Goal: Task Accomplishment & Management: Manage account settings

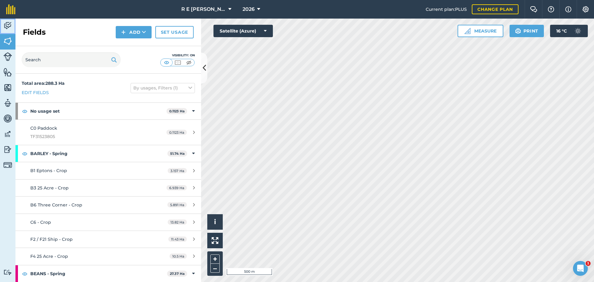
click at [4, 30] on link "Activity" at bounding box center [7, 26] width 15 height 15
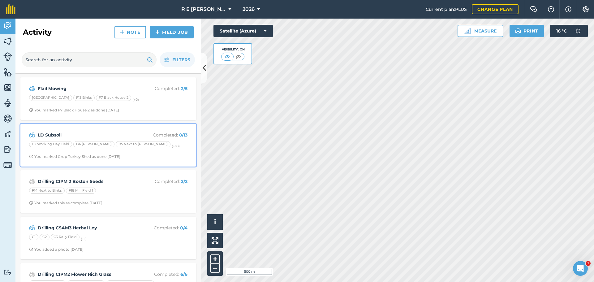
click at [87, 139] on div "LD Subsoil Completed : 8 / 13 B2 Working Day Field B4 [PERSON_NAME] B5 Next to …" at bounding box center [108, 144] width 168 height 35
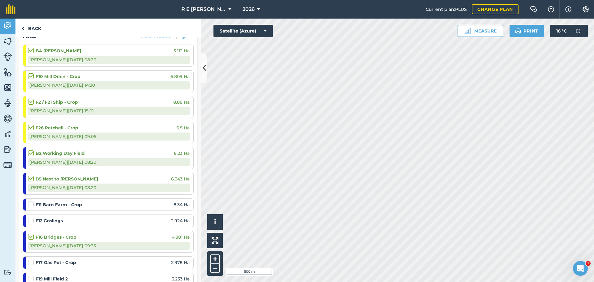
scroll to position [124, 0]
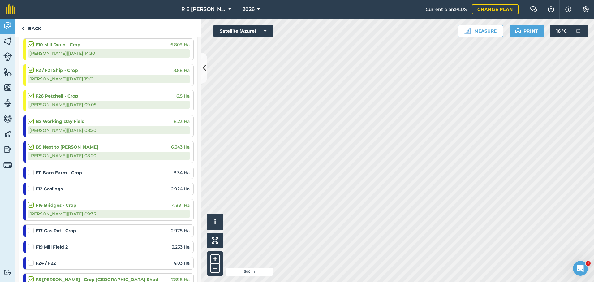
click at [32, 185] on label at bounding box center [31, 185] width 7 height 0
click at [32, 188] on input "checkbox" at bounding box center [30, 187] width 4 height 4
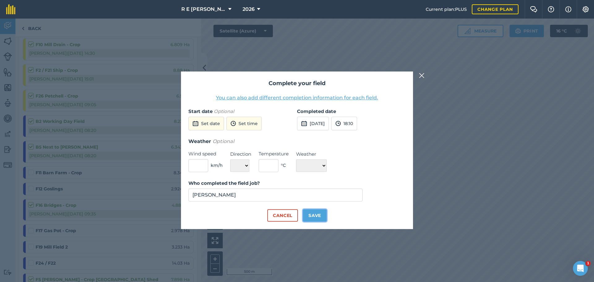
click at [309, 216] on button "Save" at bounding box center [315, 215] width 24 height 12
checkbox input "true"
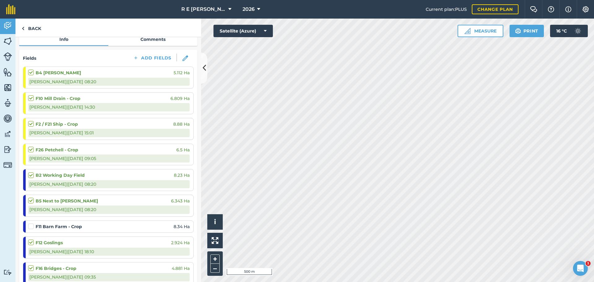
scroll to position [62, 0]
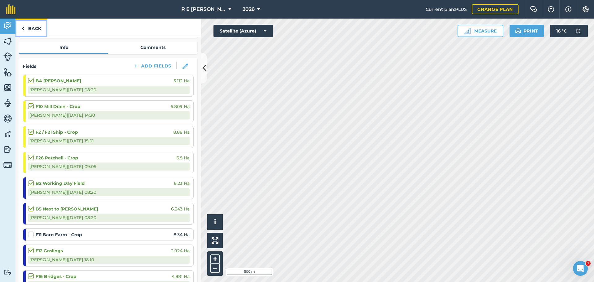
click at [26, 25] on link "Back" at bounding box center [31, 28] width 32 height 18
